Goal: Transaction & Acquisition: Purchase product/service

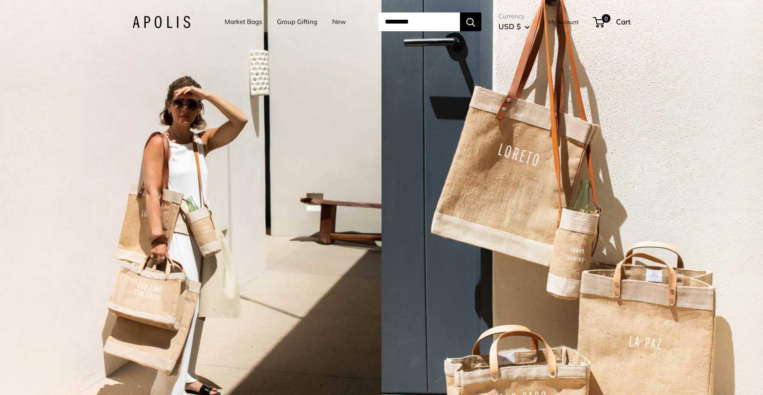
click at [228, 24] on link "Market Bags" at bounding box center [243, 22] width 37 height 12
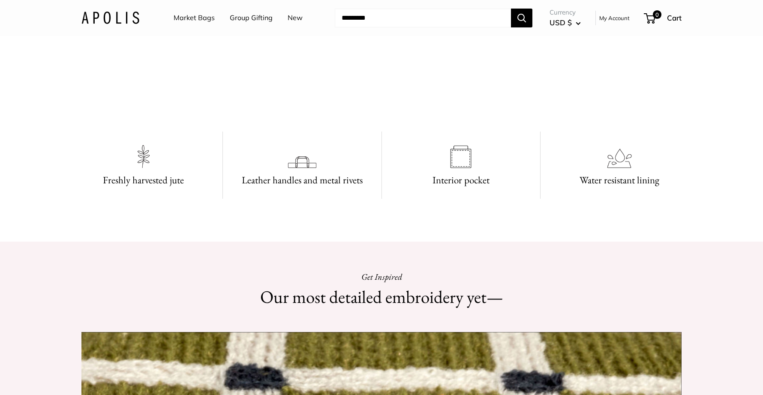
scroll to position [385, 0]
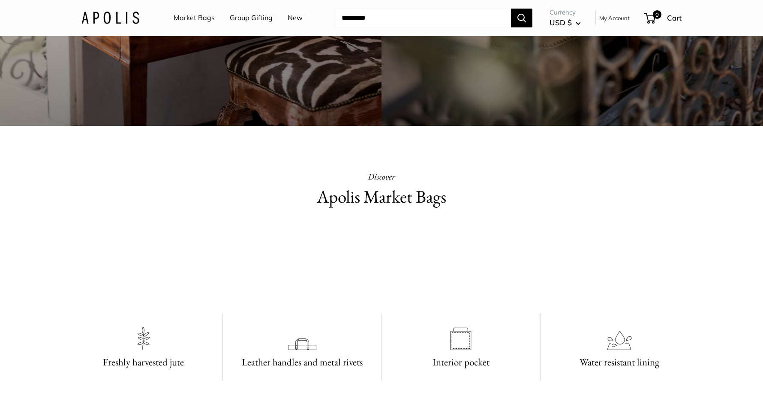
click at [300, 17] on link "New" at bounding box center [295, 18] width 15 height 13
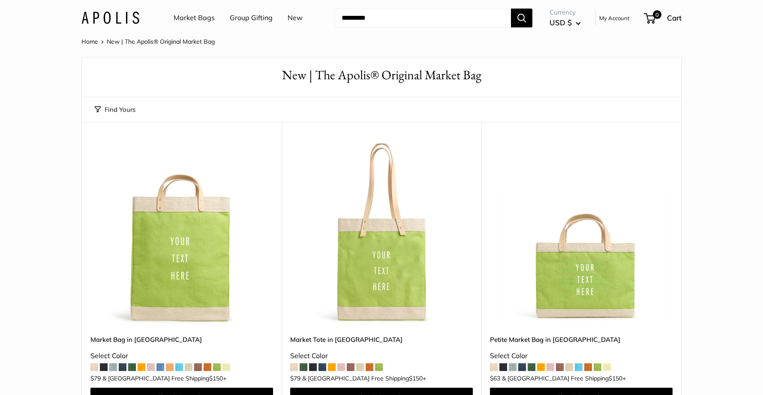
click at [184, 20] on link "Market Bags" at bounding box center [194, 18] width 41 height 13
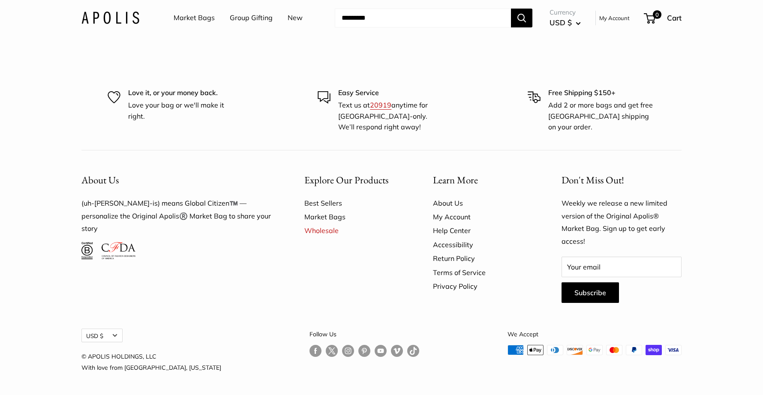
scroll to position [2537, 0]
click at [114, 20] on img at bounding box center [110, 18] width 58 height 12
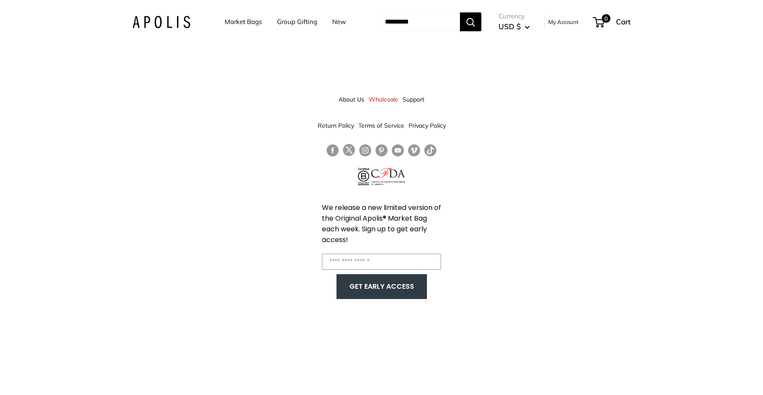
click at [228, 24] on link "Market Bags" at bounding box center [243, 22] width 37 height 12
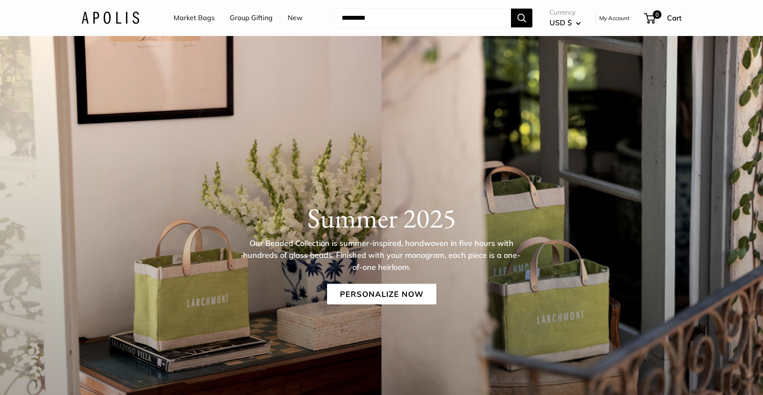
click at [130, 22] on img at bounding box center [110, 18] width 58 height 12
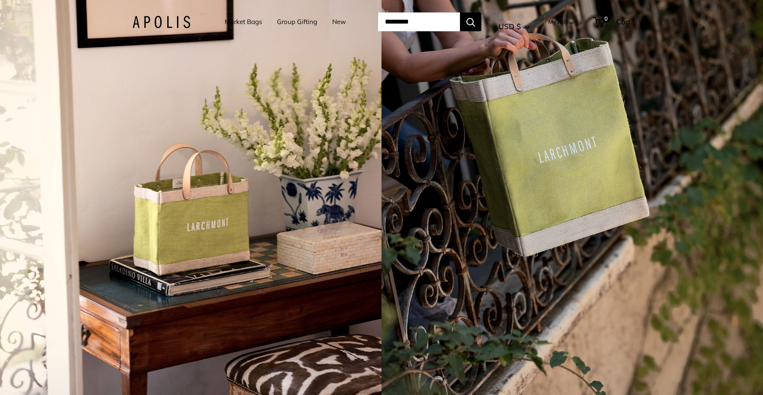
click at [324, 169] on div "4 / 7" at bounding box center [190, 197] width 381 height 395
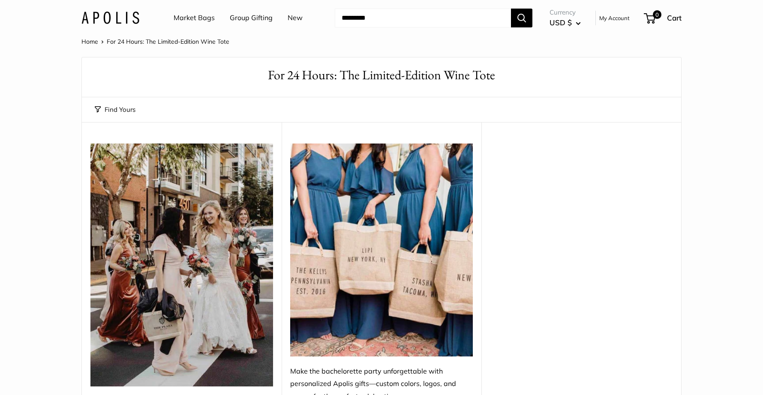
drag, startPoint x: 0, startPoint y: 0, endPoint x: 484, endPoint y: 181, distance: 516.7
click at [484, 181] on div "**********" at bounding box center [381, 282] width 599 height 320
click at [133, 14] on img at bounding box center [110, 18] width 58 height 12
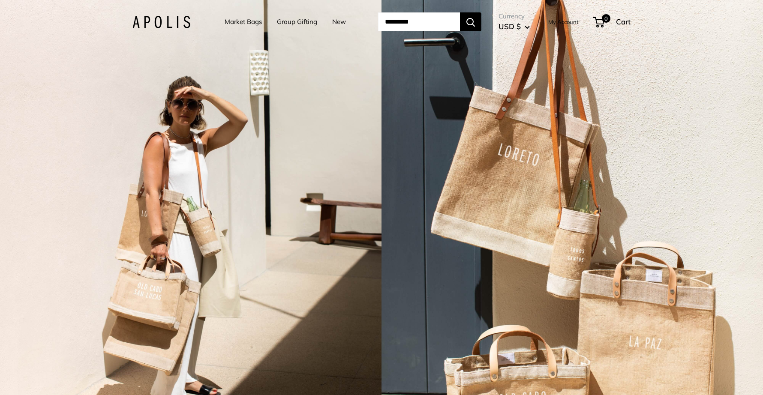
click at [293, 25] on link "Group Gifting" at bounding box center [297, 22] width 40 height 12
click at [243, 25] on link "Market Bags" at bounding box center [243, 22] width 37 height 12
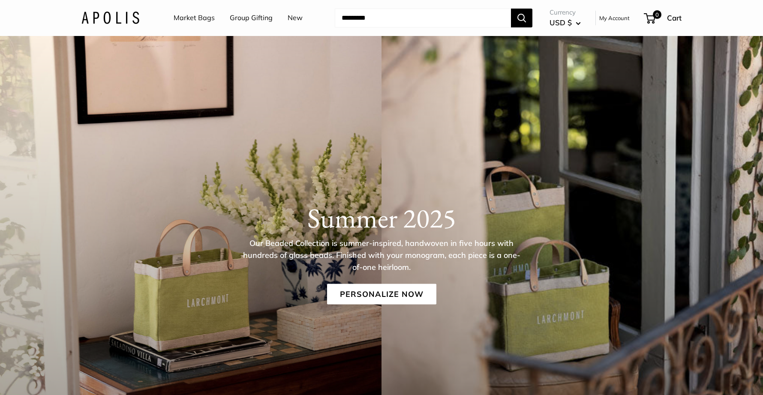
click at [257, 15] on link "Group Gifting" at bounding box center [251, 18] width 43 height 13
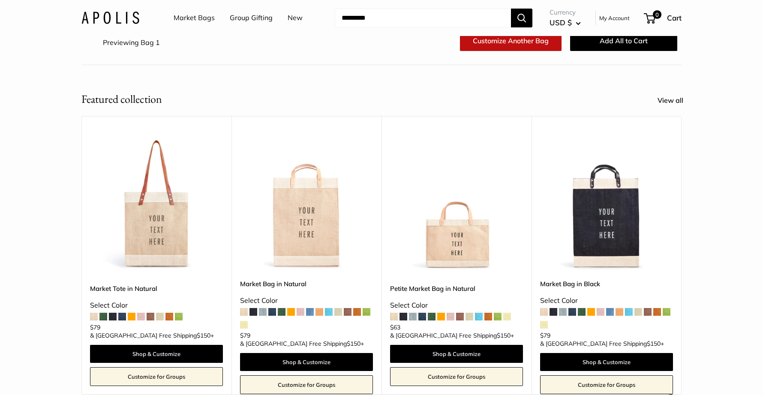
scroll to position [89, 0]
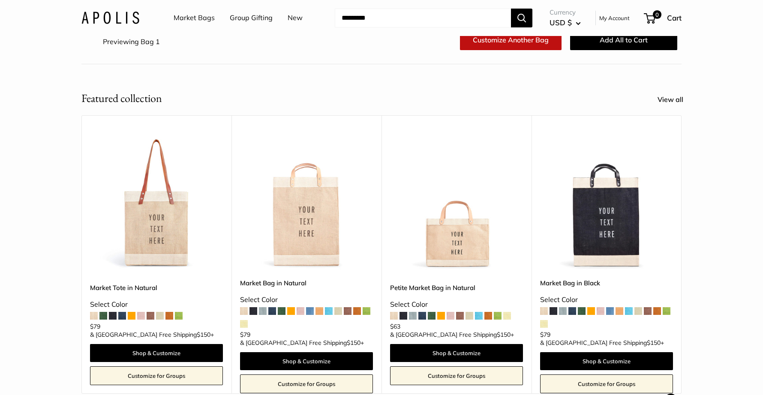
click at [0, 0] on img at bounding box center [0, 0] width 0 height 0
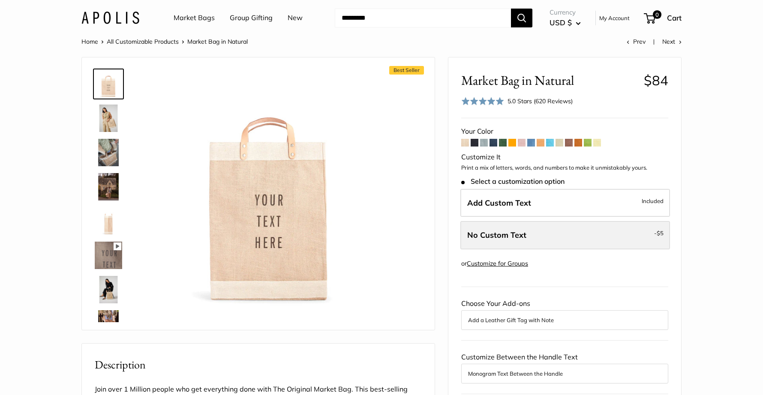
click at [534, 224] on label "No Custom Text - $5" at bounding box center [565, 235] width 210 height 28
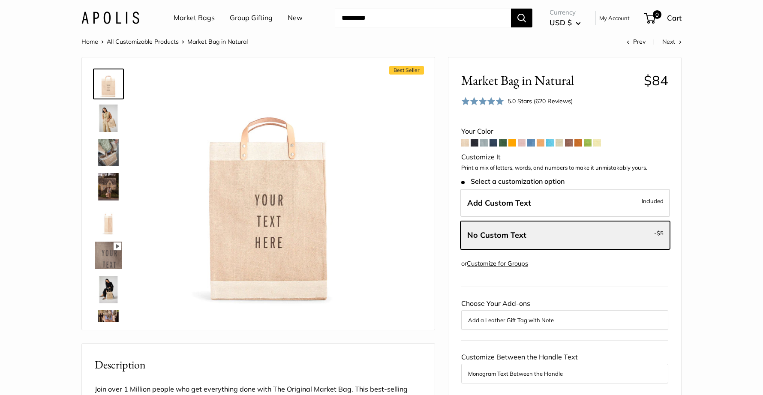
scroll to position [169, 0]
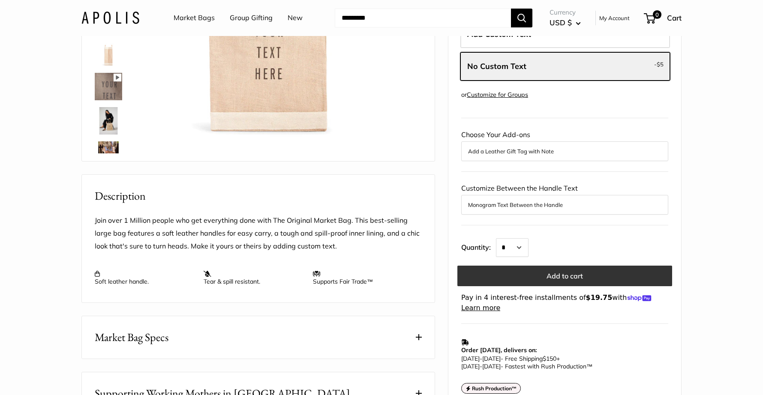
click at [578, 276] on button "Add to cart" at bounding box center [564, 276] width 215 height 21
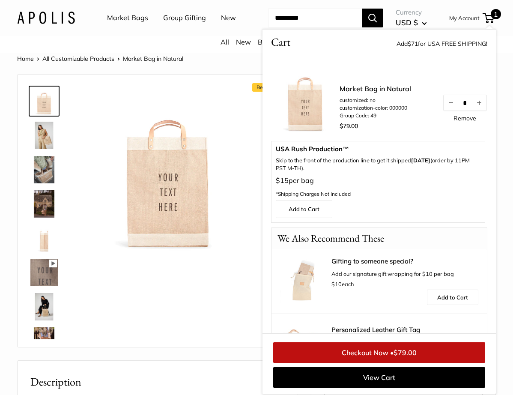
scroll to position [54, 0]
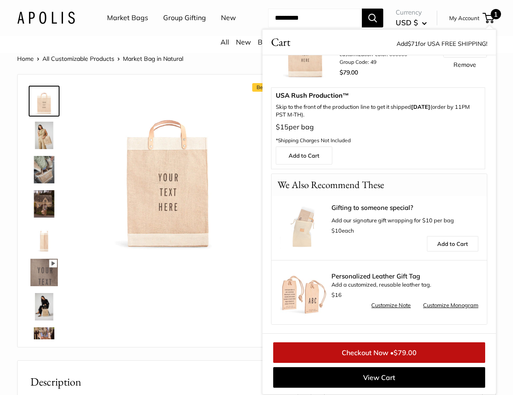
click at [222, 18] on link "New" at bounding box center [228, 18] width 15 height 13
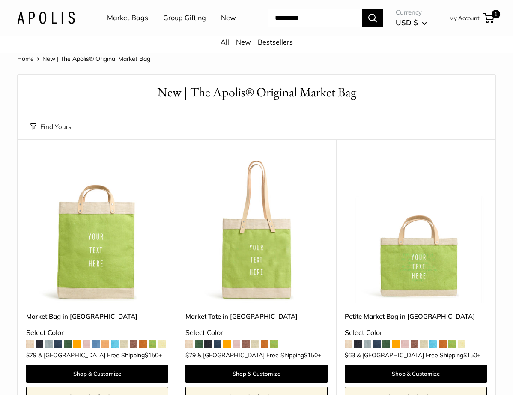
click at [241, 38] on link "New" at bounding box center [243, 42] width 15 height 9
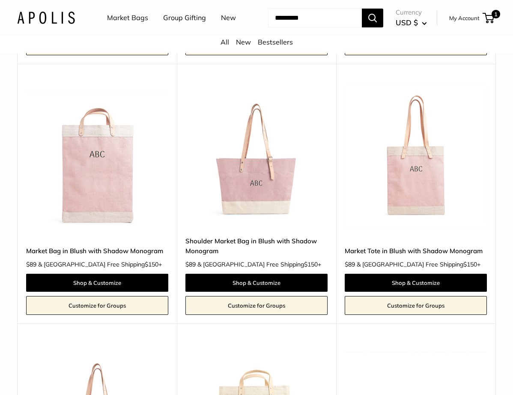
scroll to position [665, 0]
